Goal: Information Seeking & Learning: Learn about a topic

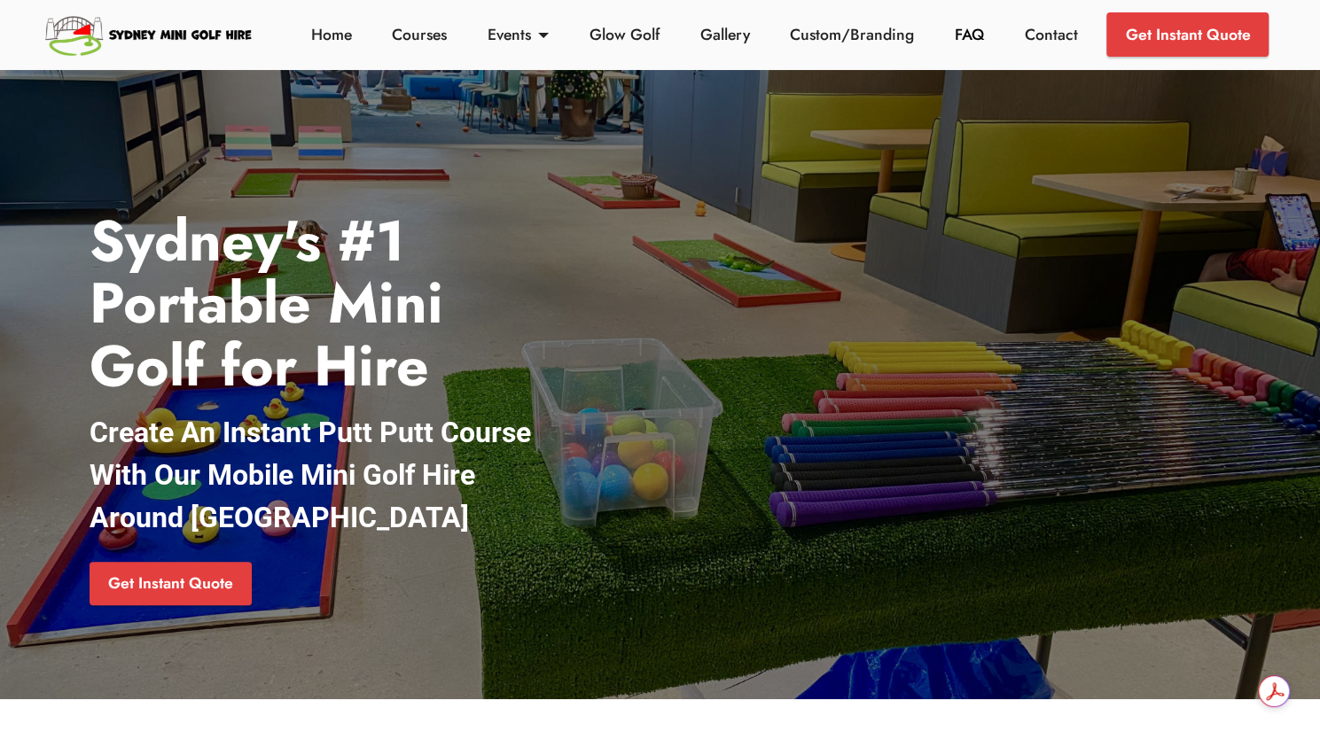
click at [961, 35] on link "FAQ" at bounding box center [969, 34] width 39 height 23
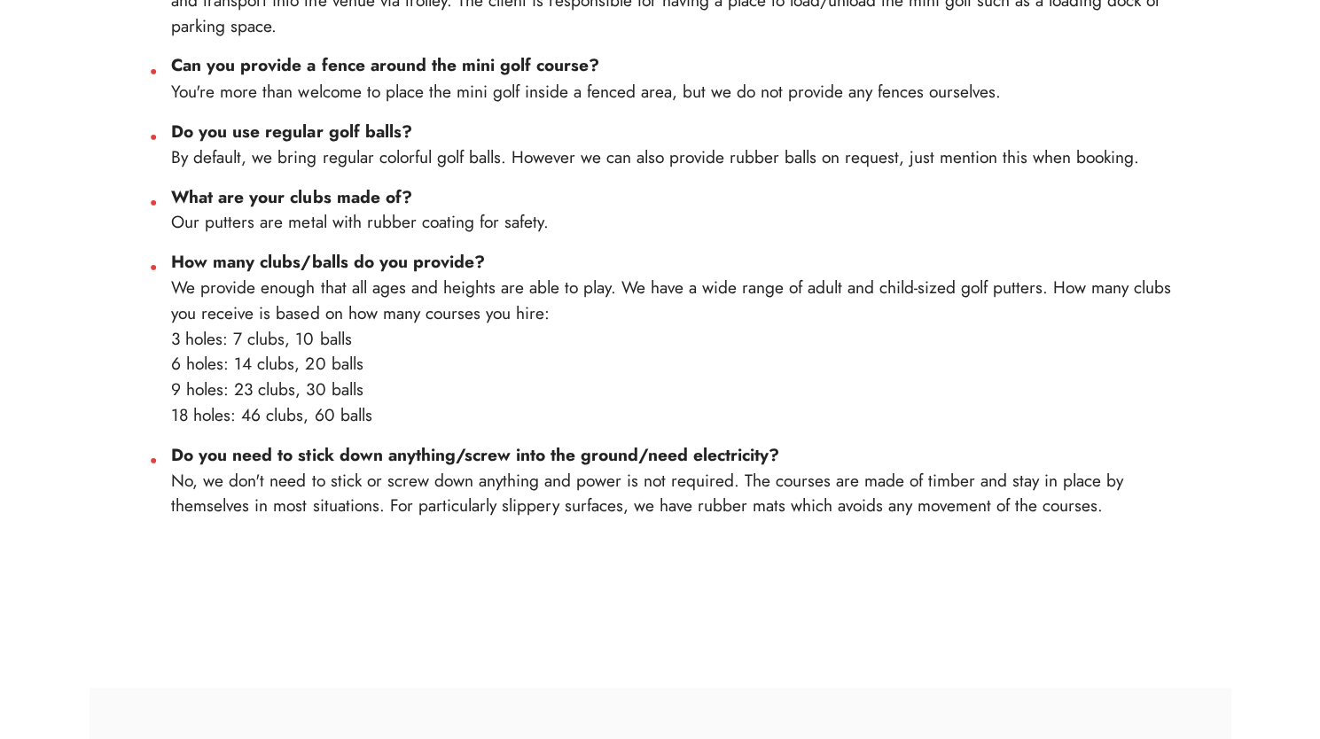
scroll to position [1898, 0]
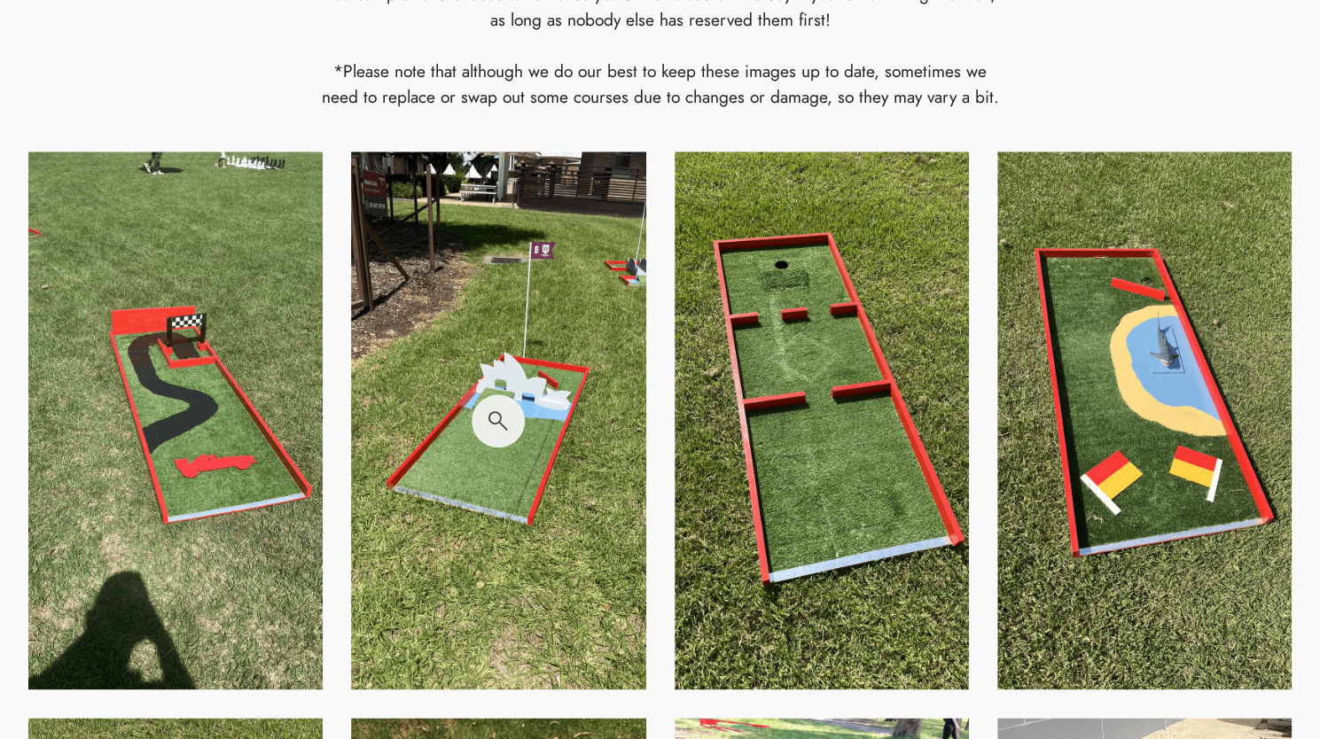
scroll to position [1007, 0]
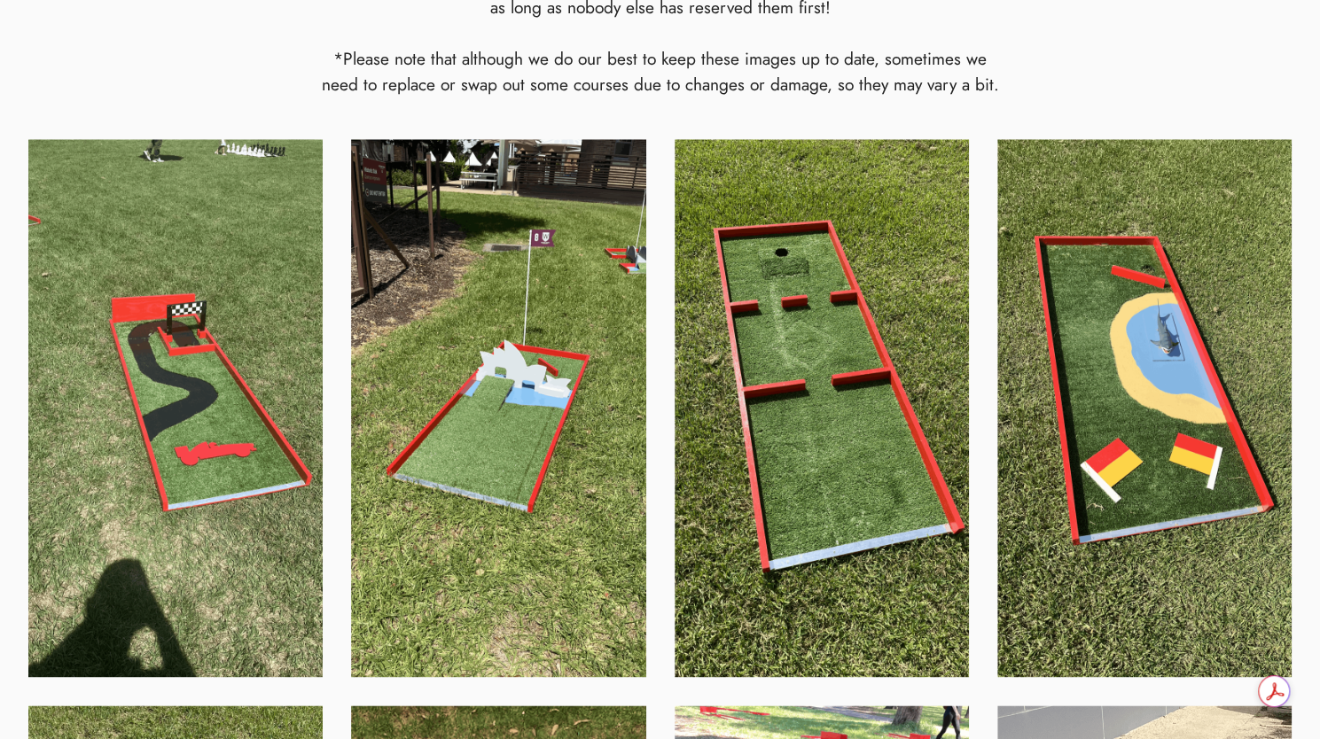
click at [666, 540] on div at bounding box center [821, 408] width 323 height 538
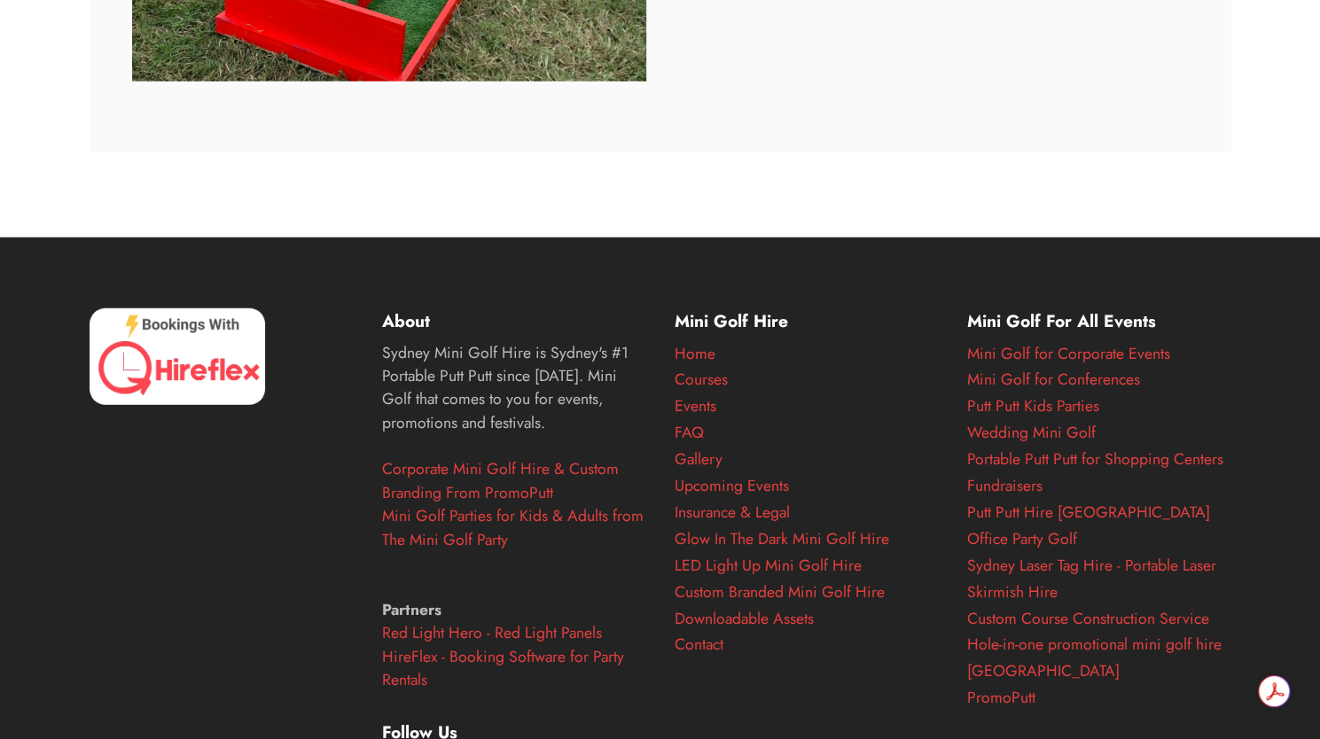
scroll to position [6727, 0]
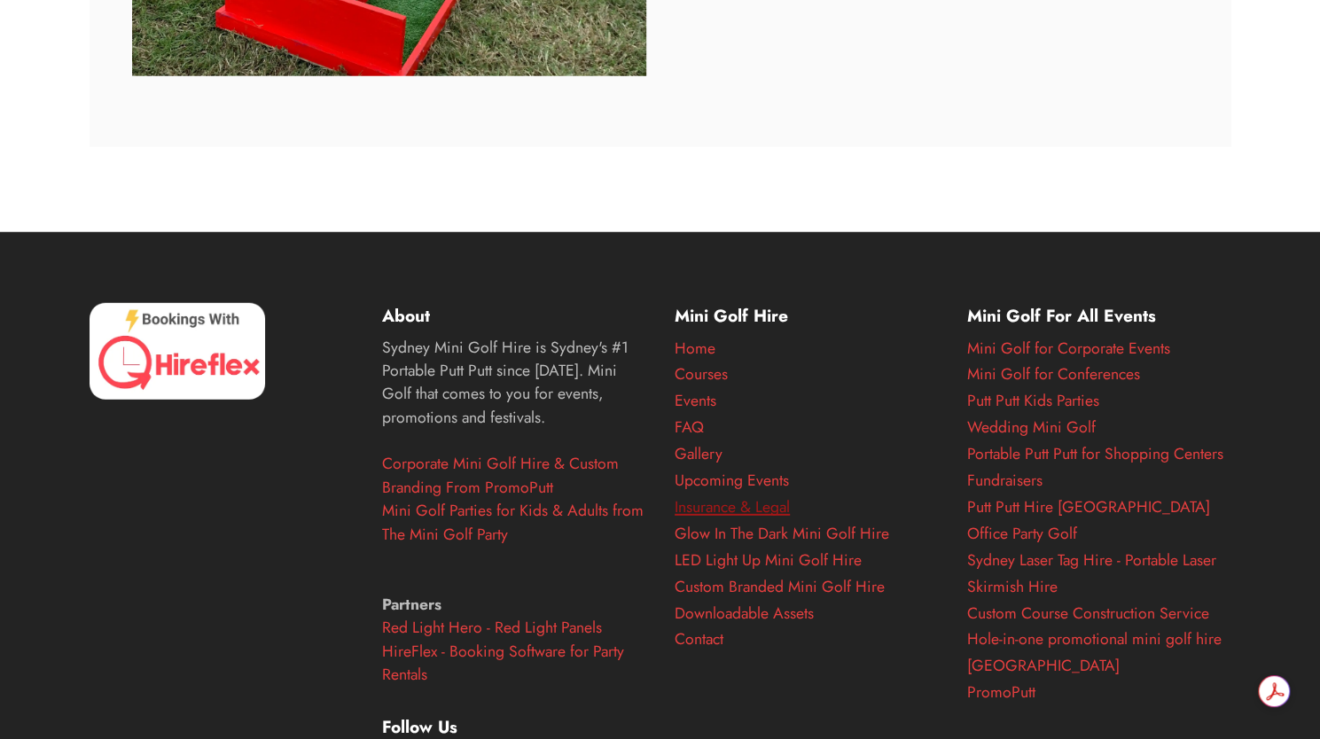
click at [762, 505] on link "Insurance & Legal" at bounding box center [731, 506] width 115 height 23
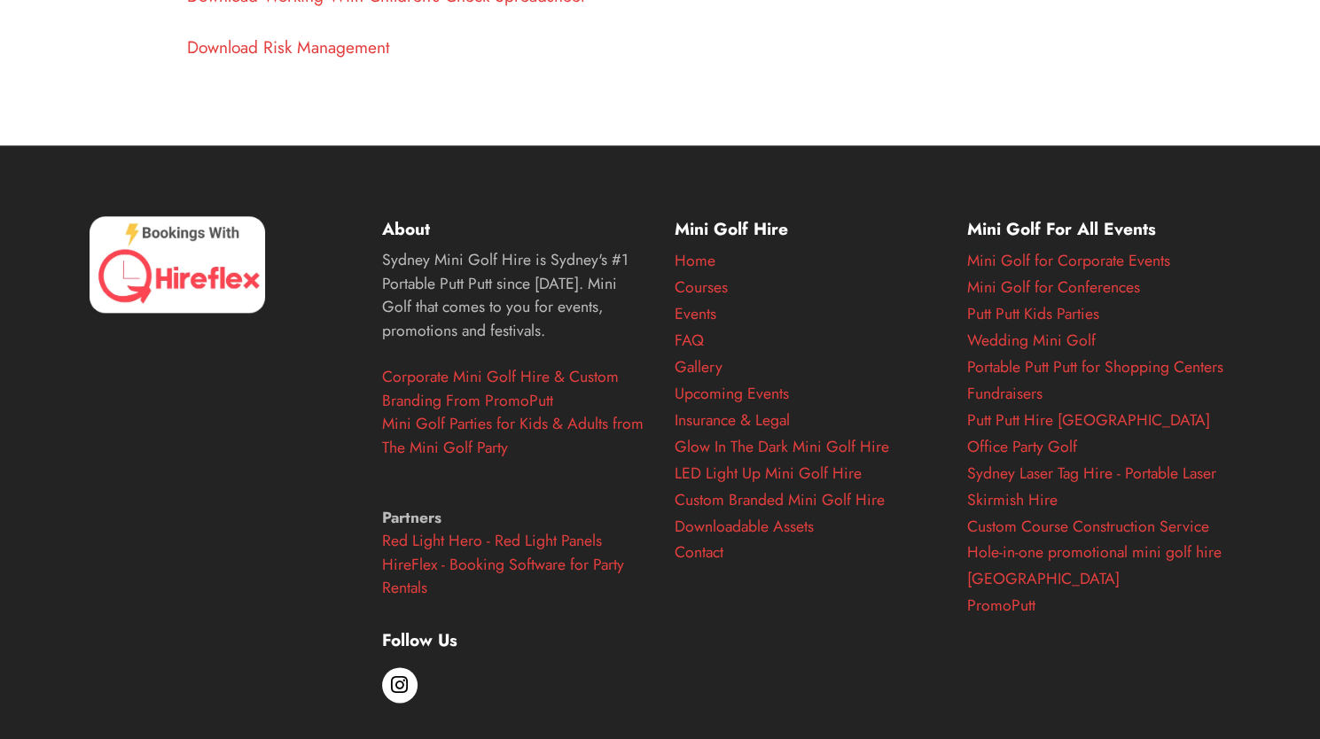
scroll to position [1074, 0]
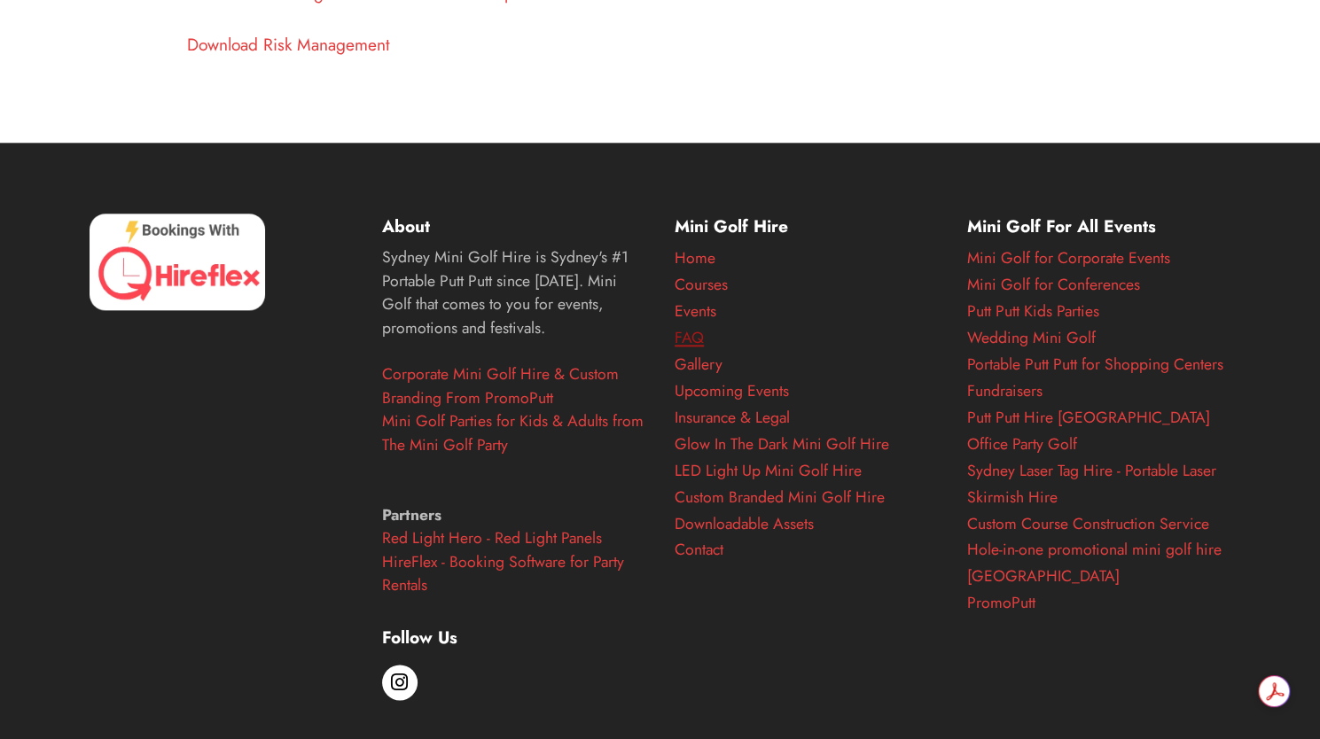
click at [694, 331] on link "FAQ" at bounding box center [688, 337] width 29 height 23
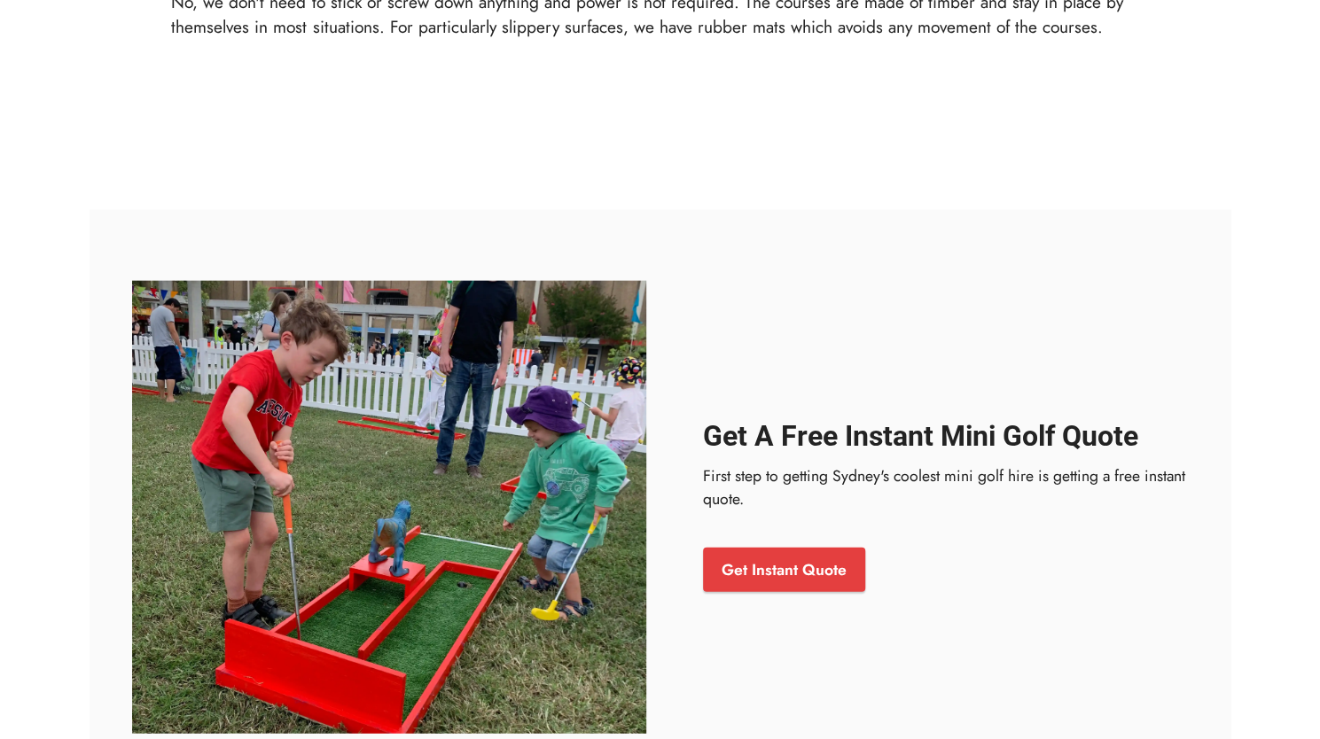
scroll to position [2375, 0]
